Goal: Transaction & Acquisition: Purchase product/service

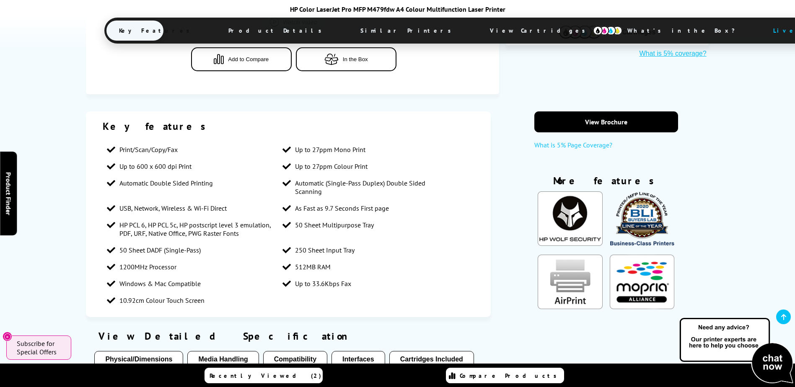
scroll to position [628, 0]
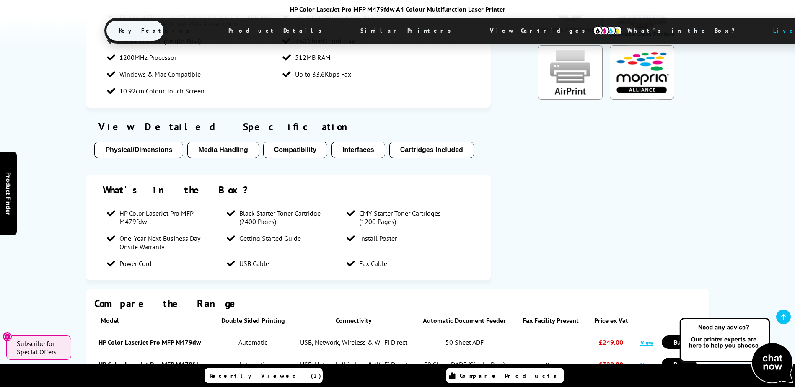
click at [249, 262] on span "USB Cable" at bounding box center [254, 264] width 30 height 8
drag, startPoint x: 252, startPoint y: 262, endPoint x: 259, endPoint y: 261, distance: 6.8
click at [259, 261] on span "USB Cable" at bounding box center [254, 264] width 30 height 8
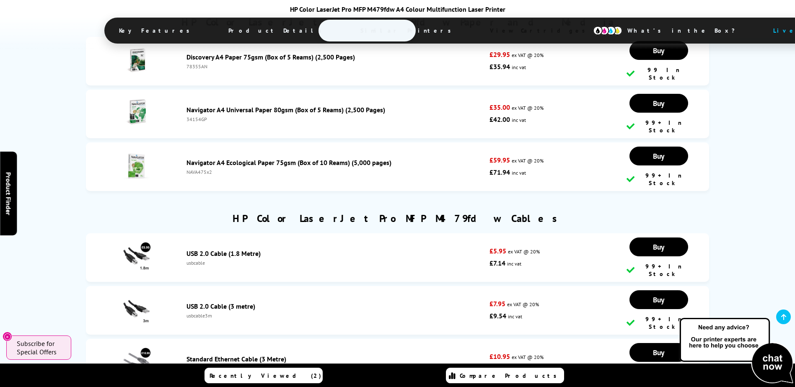
scroll to position [3228, 0]
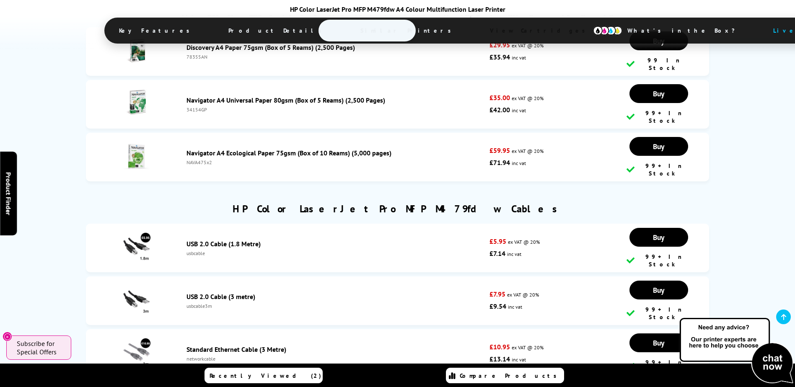
click at [140, 286] on img at bounding box center [136, 300] width 29 height 29
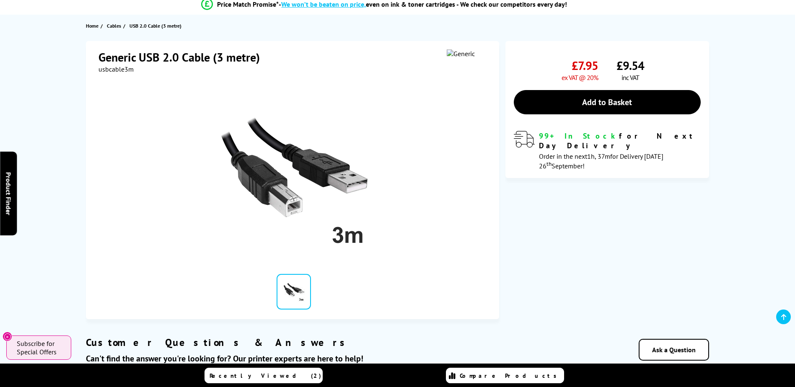
scroll to position [84, 0]
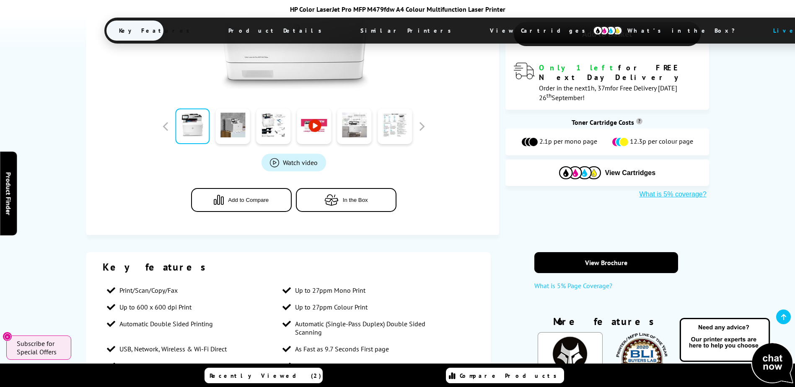
scroll to position [203, 0]
